Goal: Task Accomplishment & Management: Complete application form

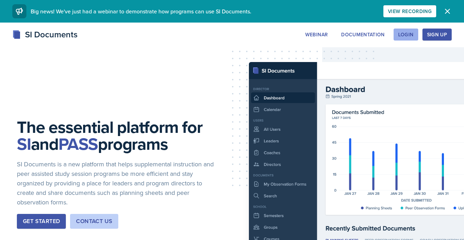
click at [403, 31] on button "Login" at bounding box center [406, 35] width 25 height 12
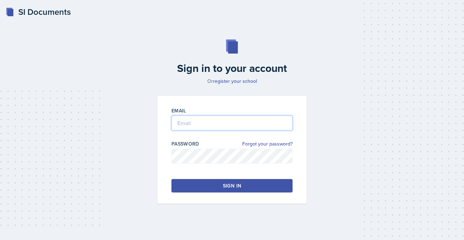
click at [204, 124] on input "email" at bounding box center [232, 123] width 121 height 15
type input "[PERSON_NAME][EMAIL_ADDRESS][PERSON_NAME][DOMAIN_NAME]"
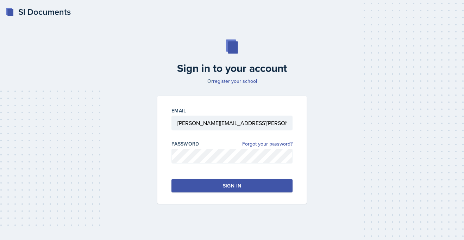
click at [210, 182] on button "Sign in" at bounding box center [232, 185] width 121 height 13
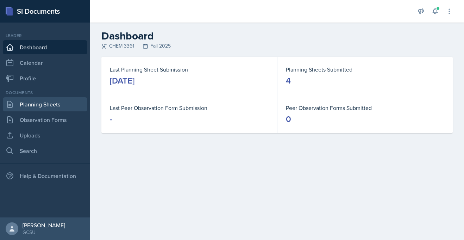
click at [51, 106] on link "Planning Sheets" at bounding box center [45, 104] width 85 height 14
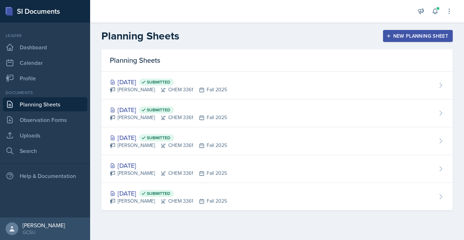
click at [409, 36] on div "New Planning Sheet" at bounding box center [418, 36] width 61 height 6
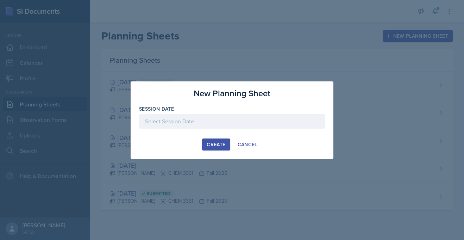
click at [169, 122] on div at bounding box center [232, 121] width 186 height 15
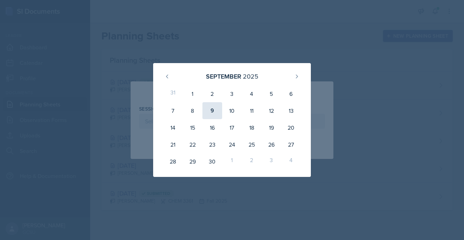
click at [215, 113] on div "9" at bounding box center [213, 110] width 20 height 17
type input "[DATE]"
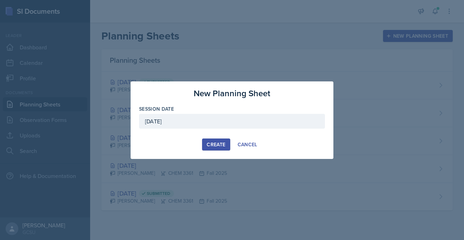
click at [207, 142] on div "Create" at bounding box center [216, 145] width 19 height 6
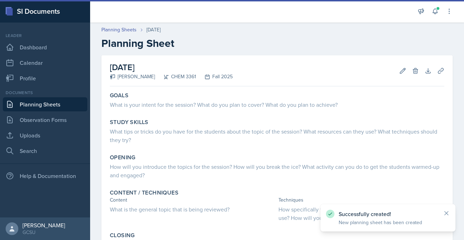
click at [207, 142] on div "What tips or tricks do you have for the students about the topic of the session…" at bounding box center [277, 135] width 335 height 17
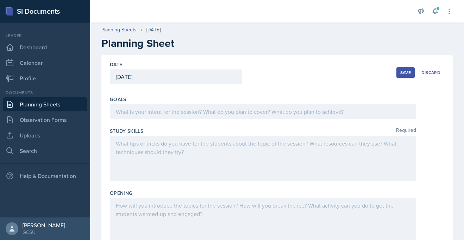
click at [142, 110] on div at bounding box center [263, 111] width 306 height 15
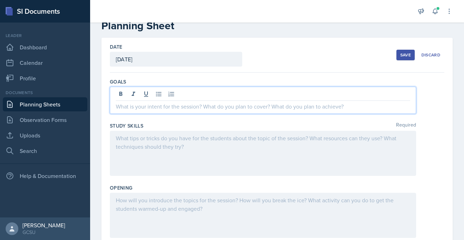
scroll to position [18, 0]
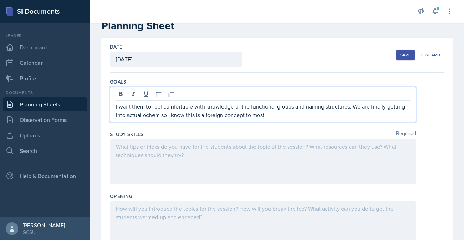
click at [131, 148] on div at bounding box center [263, 161] width 306 height 45
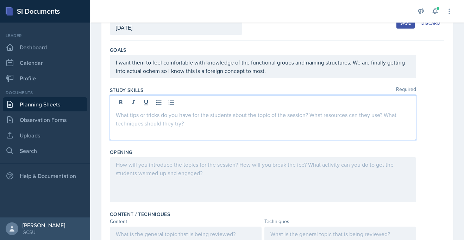
scroll to position [50, 0]
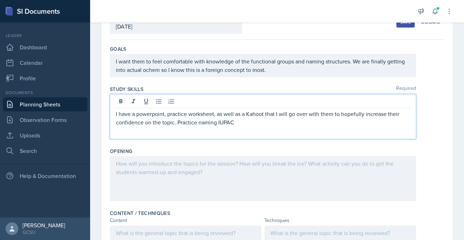
click at [217, 124] on p "I have a powerpoint, practice worksheet, as well as a Kahoot that I will go ove…" at bounding box center [263, 118] width 294 height 17
click at [288, 128] on div "I have a powerpoint, practice worksheet, as well as a Kahoot that I will go ove…" at bounding box center [263, 116] width 306 height 45
click at [266, 120] on p "I have a powerpoint, practice worksheet, as well as a Kahoot that I will go ove…" at bounding box center [263, 118] width 294 height 17
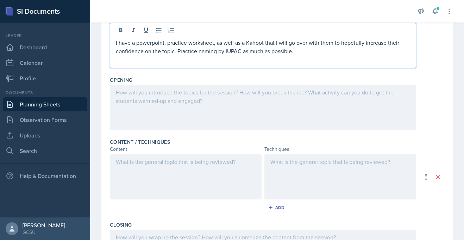
scroll to position [121, 0]
click at [126, 99] on div at bounding box center [263, 107] width 306 height 45
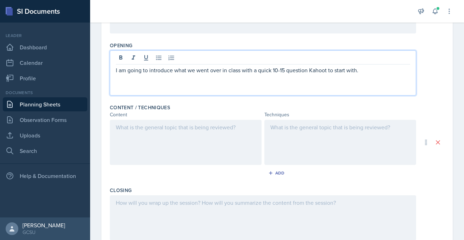
click at [139, 137] on div at bounding box center [186, 142] width 152 height 45
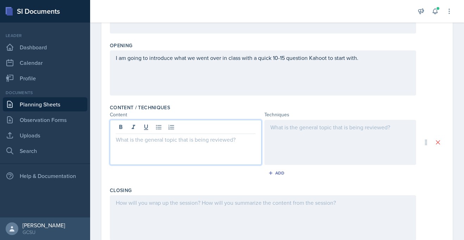
scroll to position [168, 0]
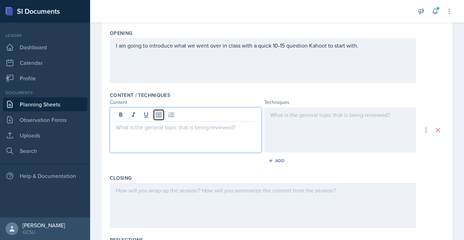
click at [159, 116] on icon at bounding box center [158, 114] width 7 height 7
click at [158, 114] on icon at bounding box center [158, 114] width 7 height 7
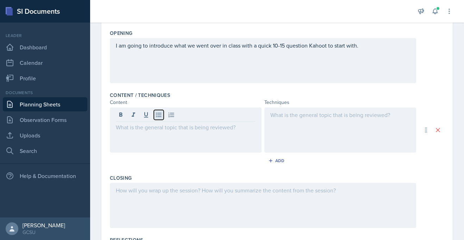
click at [157, 114] on icon at bounding box center [158, 114] width 7 height 7
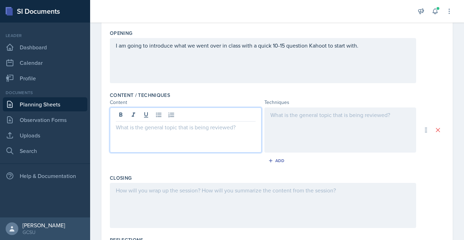
click at [136, 126] on p at bounding box center [186, 127] width 140 height 8
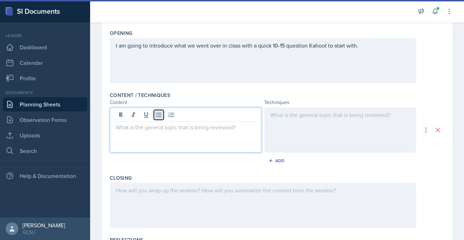
click at [158, 112] on icon at bounding box center [158, 114] width 7 height 7
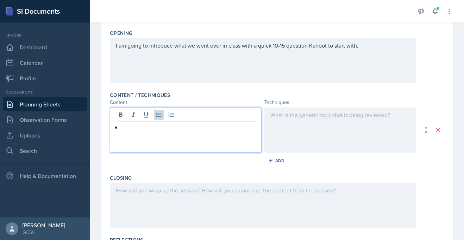
click at [132, 131] on p at bounding box center [189, 127] width 134 height 8
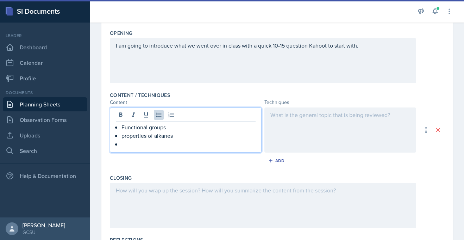
click at [160, 135] on p "properties of alkanes" at bounding box center [189, 135] width 134 height 8
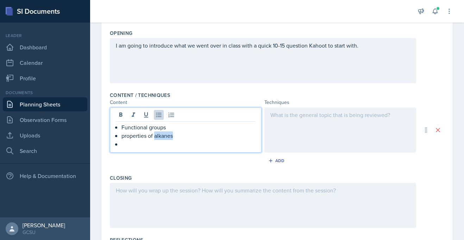
click at [137, 147] on p at bounding box center [189, 144] width 134 height 8
click at [128, 148] on p at bounding box center [189, 144] width 134 height 8
click at [129, 145] on p at bounding box center [189, 144] width 134 height 8
click at [184, 137] on p "properties of alkanes" at bounding box center [189, 135] width 134 height 8
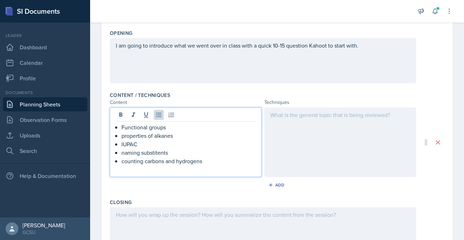
click at [157, 156] on p "naming substitents" at bounding box center [189, 152] width 134 height 8
click at [188, 163] on p "counting carbons and hydrogens" at bounding box center [189, 161] width 134 height 8
click at [300, 113] on div at bounding box center [341, 141] width 152 height 69
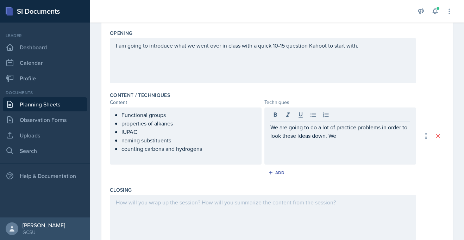
click at [117, 61] on div "I am going to introduce what we went over in class with a quick 10-15 question …" at bounding box center [263, 60] width 306 height 45
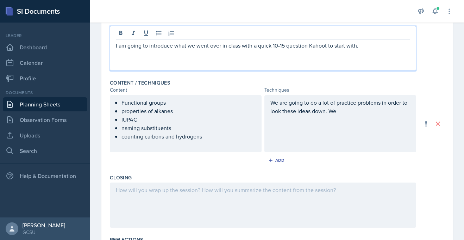
click at [356, 118] on div "We are going to do a lot of practice problems in order to look these ideas down…" at bounding box center [341, 123] width 152 height 57
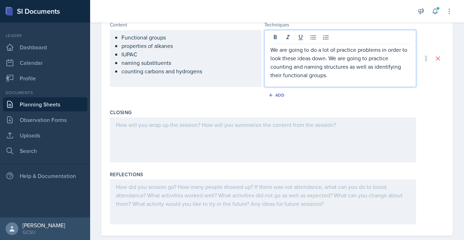
scroll to position [259, 0]
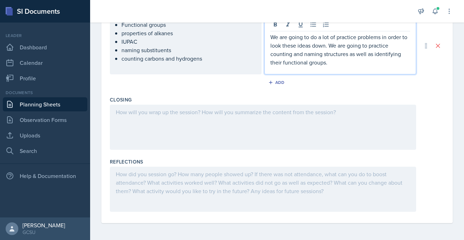
click at [129, 113] on div at bounding box center [263, 127] width 306 height 45
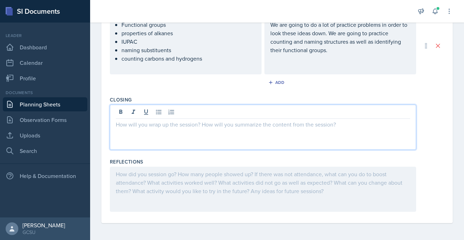
click at [123, 126] on p at bounding box center [263, 124] width 294 height 8
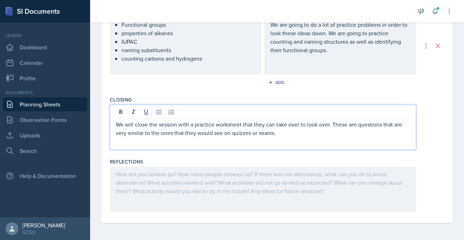
click at [195, 126] on p "We will close the session with a practice worksheet that they can take over to …" at bounding box center [263, 128] width 294 height 17
click at [252, 126] on p "We will close the session with some practice worksheet that they can take over …" at bounding box center [263, 128] width 294 height 17
click at [108, 85] on div "Date [DATE] [DATE] 31 1 2 3 4 5 6 7 8 9 10 11 12 13 14 15 16 17 18 19 20 21 22 …" at bounding box center [277, 10] width 352 height 426
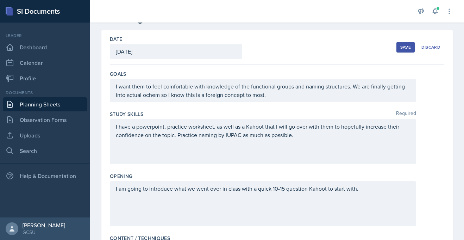
scroll to position [23, 0]
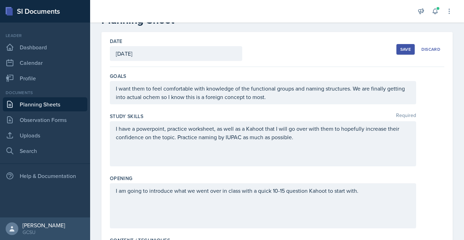
click at [404, 51] on div "Save" at bounding box center [406, 49] width 11 height 6
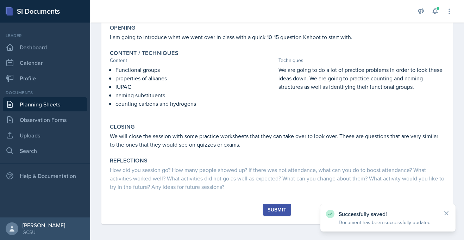
scroll to position [136, 0]
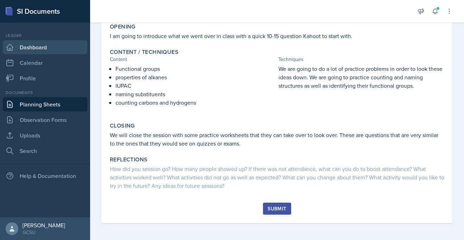
click at [15, 45] on link "Dashboard" at bounding box center [45, 47] width 85 height 14
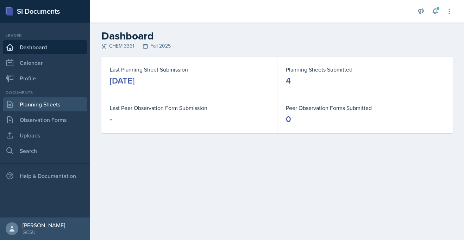
click at [64, 107] on link "Planning Sheets" at bounding box center [45, 104] width 85 height 14
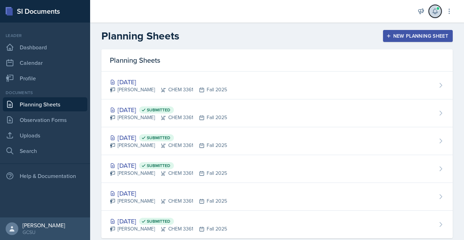
click at [432, 12] on icon at bounding box center [435, 11] width 7 height 7
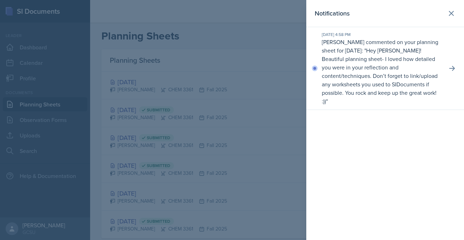
click at [377, 96] on p "Hey [PERSON_NAME]! Beautiful planning sheet- I loved how detailed you were in y…" at bounding box center [380, 75] width 116 height 58
click at [451, 70] on icon at bounding box center [452, 68] width 7 height 7
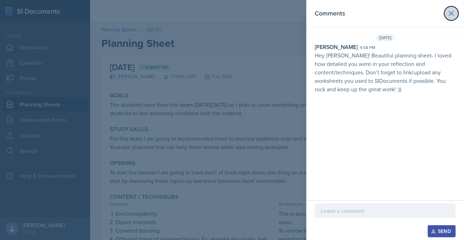
click at [449, 13] on icon at bounding box center [451, 13] width 8 height 8
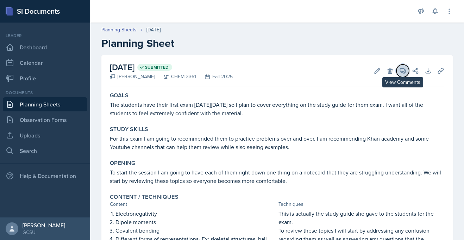
click at [398, 70] on button "View Comments" at bounding box center [403, 70] width 13 height 13
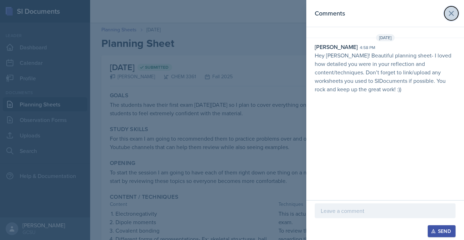
click at [449, 15] on icon at bounding box center [451, 13] width 8 height 8
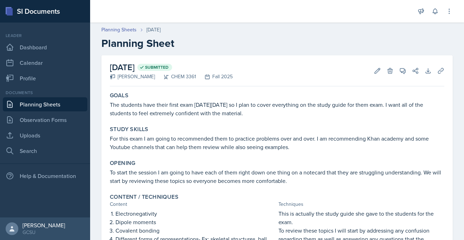
click at [29, 104] on link "Planning Sheets" at bounding box center [45, 104] width 85 height 14
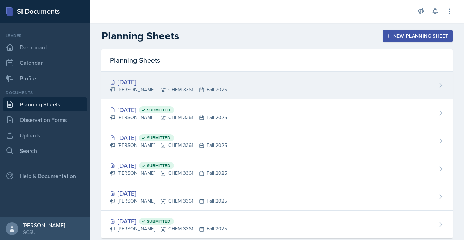
scroll to position [15, 0]
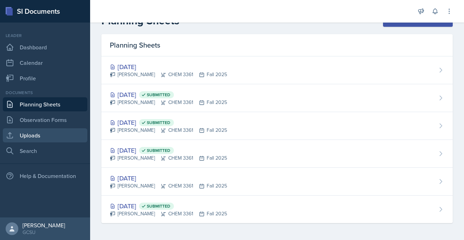
click at [30, 134] on link "Uploads" at bounding box center [45, 135] width 85 height 14
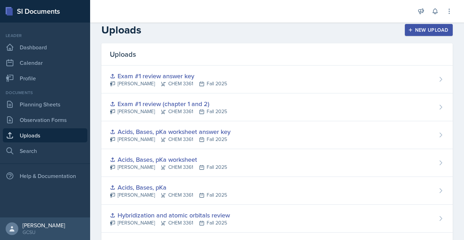
scroll to position [5, 0]
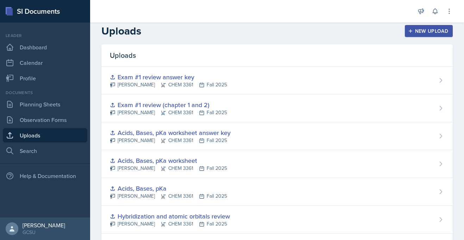
click at [428, 28] on div "New Upload" at bounding box center [429, 31] width 39 height 6
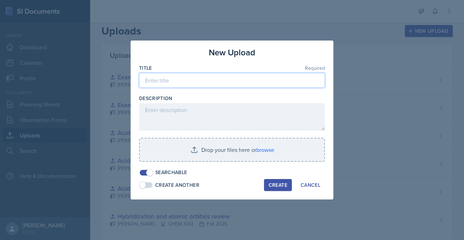
click at [168, 81] on input at bounding box center [232, 80] width 186 height 15
type input "Functional groups and IUPAC PowerPoint"
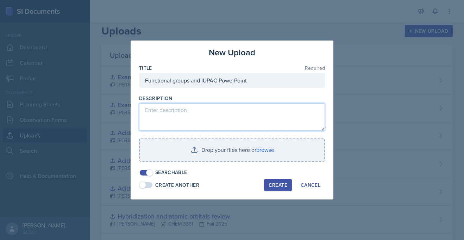
click at [158, 111] on textarea at bounding box center [232, 116] width 186 height 27
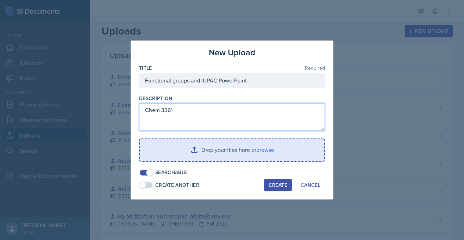
type textarea "Chem 3361"
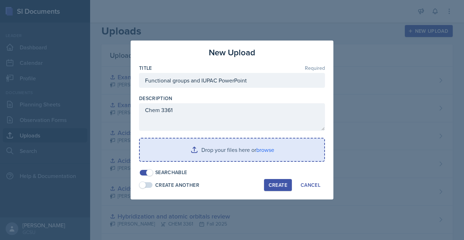
click at [198, 154] on input "file" at bounding box center [232, 149] width 185 height 23
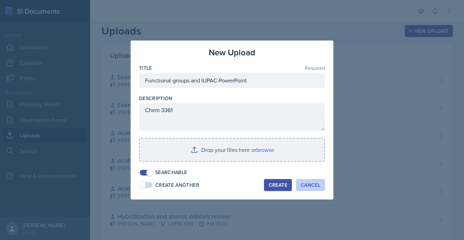
click at [303, 187] on div "Cancel" at bounding box center [311, 185] width 20 height 6
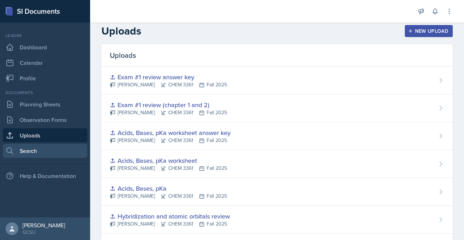
click at [31, 150] on link "Search" at bounding box center [45, 151] width 85 height 14
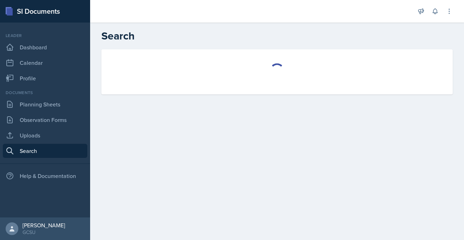
select select "all"
select select "1"
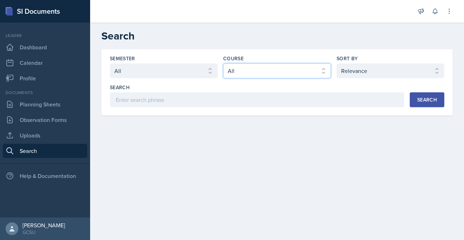
click at [262, 64] on select "Select course All ACCT 3101 ACCT 3102 ASTR 1000 BIOL 1100 BIOL 1107 BIOL 1108 B…" at bounding box center [277, 70] width 108 height 15
select select "b8b24a39-b8b2-4597-9e8c-92b6b9994cd0"
click at [223, 63] on select "Select course All ACCT 3101 ACCT 3102 ASTR 1000 BIOL 1100 BIOL 1107 BIOL 1108 B…" at bounding box center [277, 70] width 108 height 15
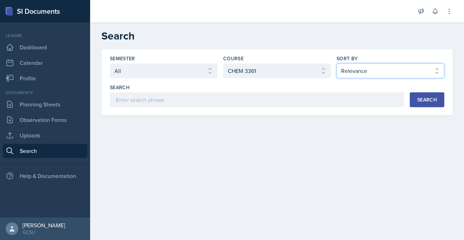
click at [419, 67] on select "Select sort by Relevance Document Date (Asc) Document Date (Desc)" at bounding box center [391, 70] width 108 height 15
select select "3"
click at [337, 63] on select "Select sort by Relevance Document Date (Asc) Document Date (Desc)" at bounding box center [391, 70] width 108 height 15
click at [429, 99] on div "Search" at bounding box center [427, 100] width 20 height 6
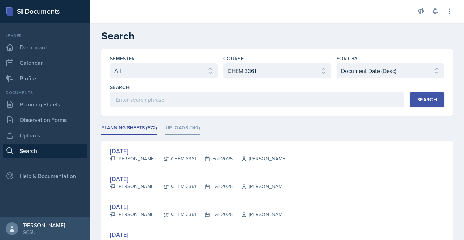
click at [180, 124] on li "Uploads (140)" at bounding box center [183, 128] width 35 height 14
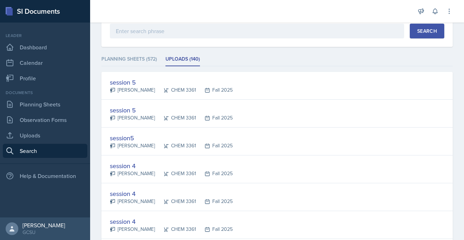
scroll to position [69, 0]
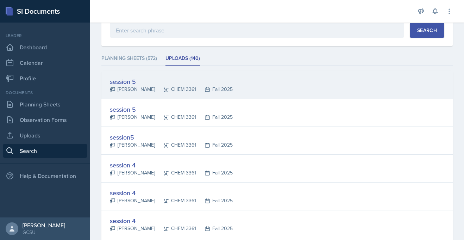
click at [129, 85] on div "session 5" at bounding box center [171, 82] width 123 height 10
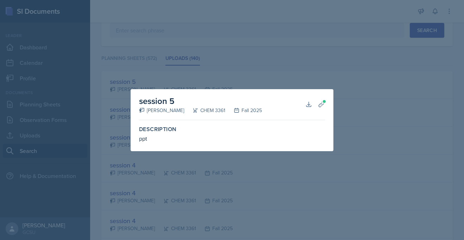
click at [234, 78] on div at bounding box center [232, 120] width 464 height 240
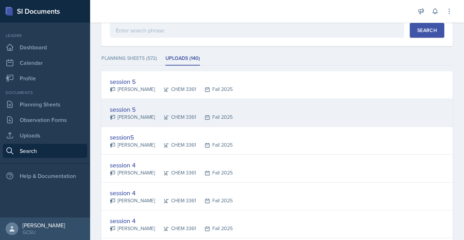
click at [123, 107] on div "session 5" at bounding box center [171, 110] width 123 height 10
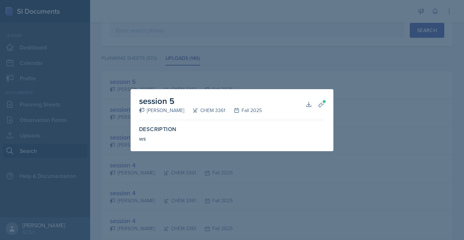
click at [234, 81] on div at bounding box center [232, 120] width 464 height 240
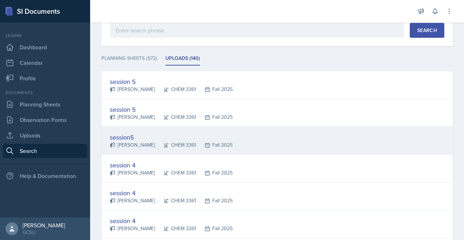
click at [127, 137] on div "session5" at bounding box center [171, 137] width 123 height 10
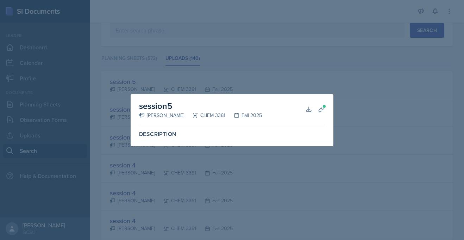
click at [219, 71] on div at bounding box center [232, 120] width 464 height 240
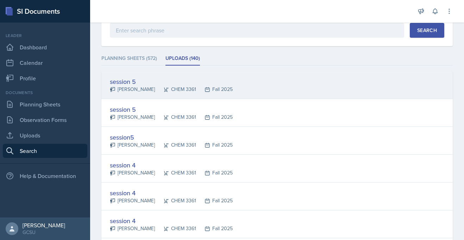
click at [135, 80] on div "session 5" at bounding box center [171, 82] width 123 height 10
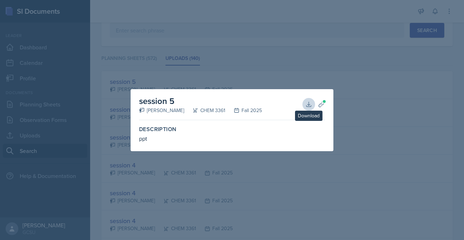
click at [309, 104] on icon at bounding box center [308, 104] width 5 height 5
